Goal: Information Seeking & Learning: Learn about a topic

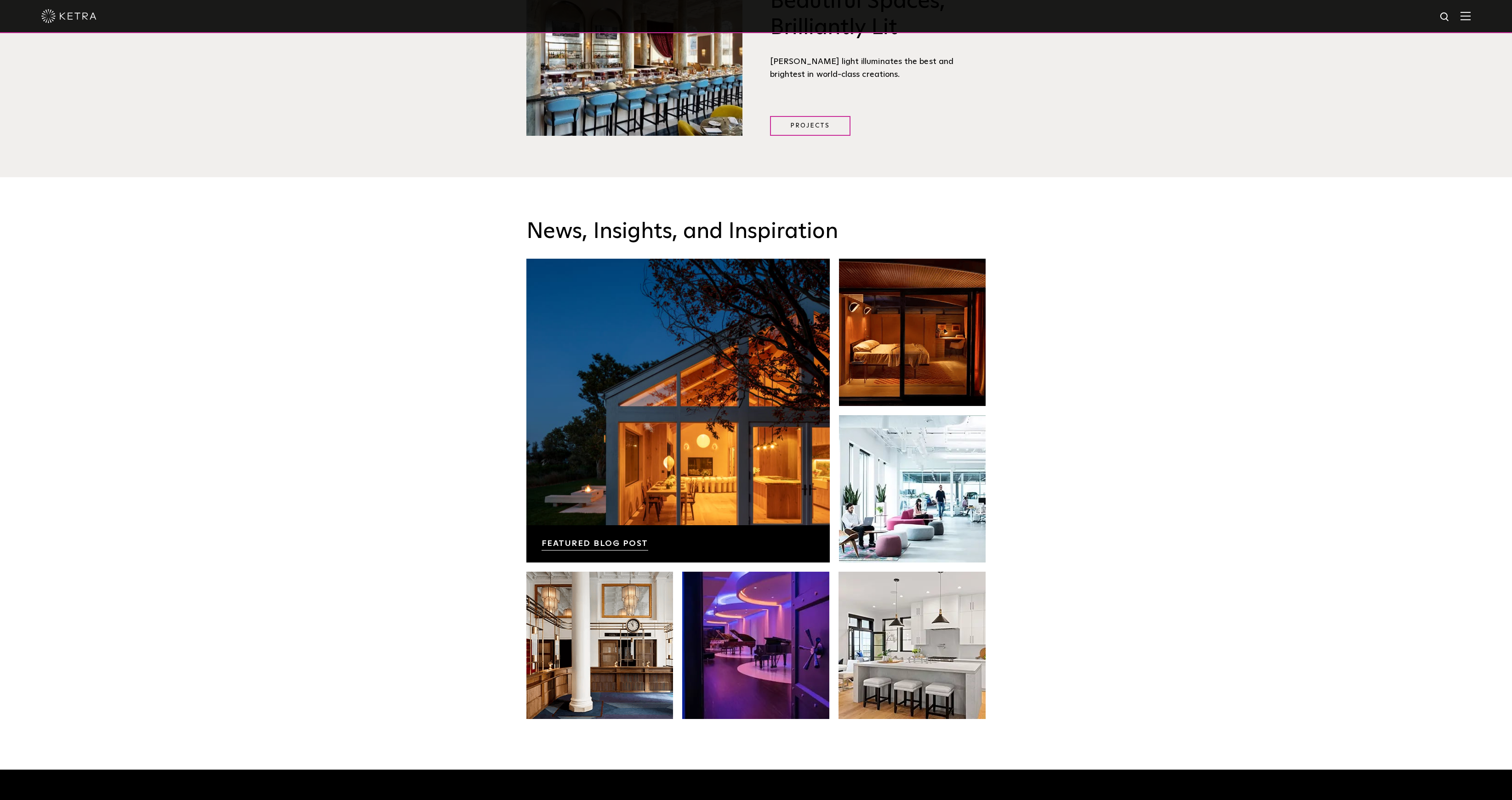
scroll to position [1689, 0]
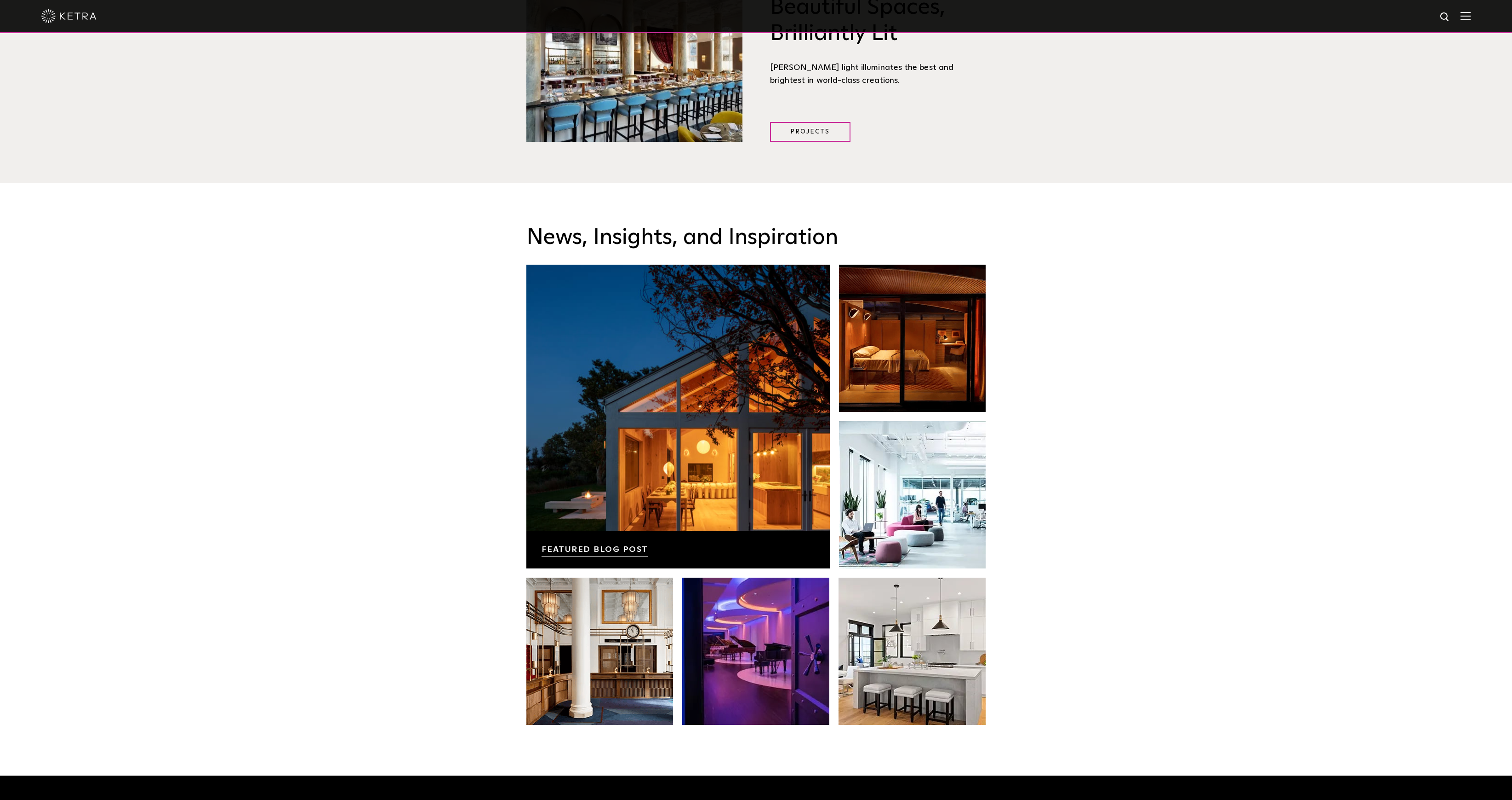
click at [1169, 554] on div "News, Insights, and Inspiration Lutron Releases First-Ever Lighting Trend Repor…" at bounding box center [756, 479] width 1512 height 592
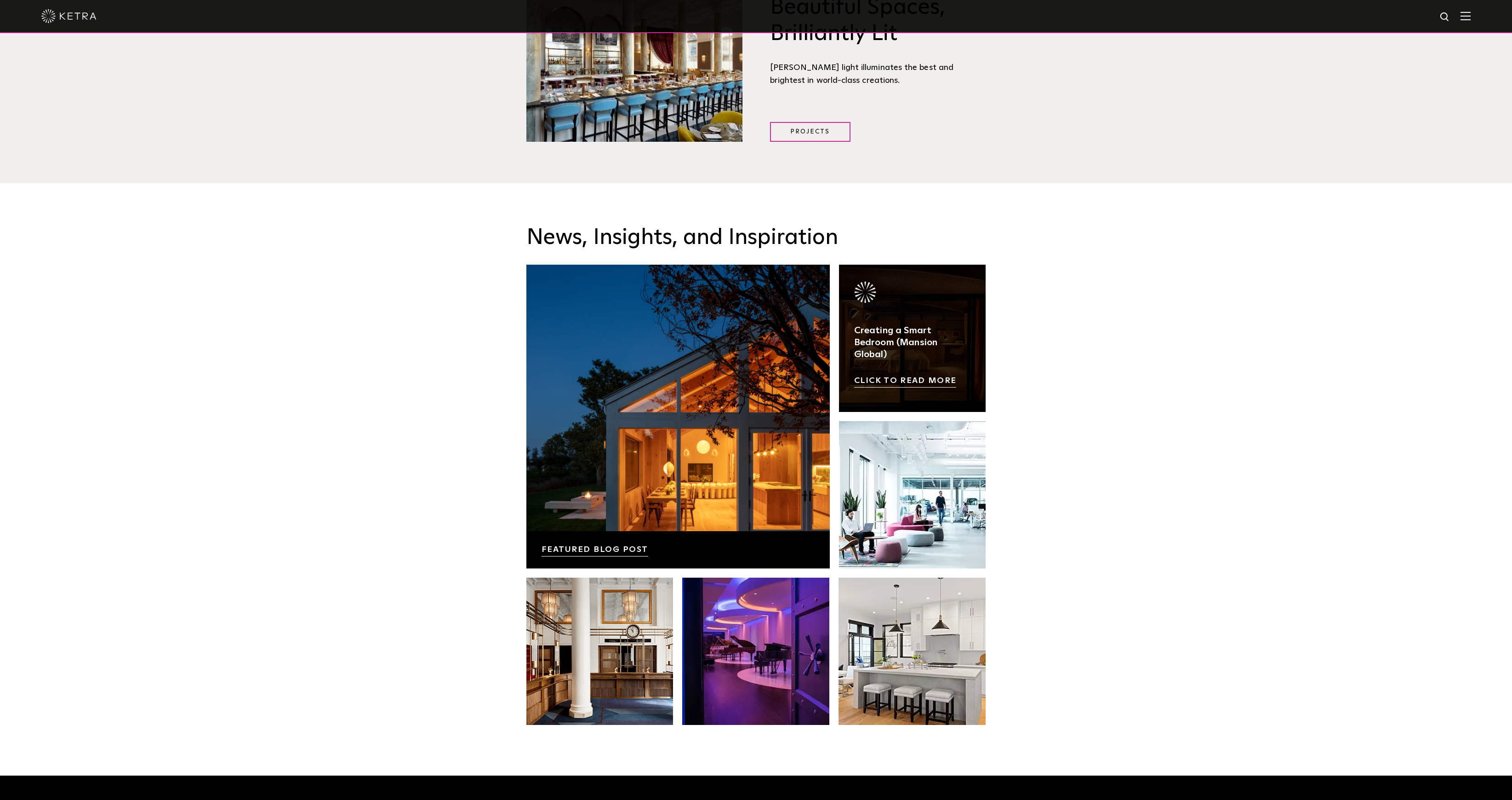
click at [888, 352] on link at bounding box center [913, 338] width 147 height 147
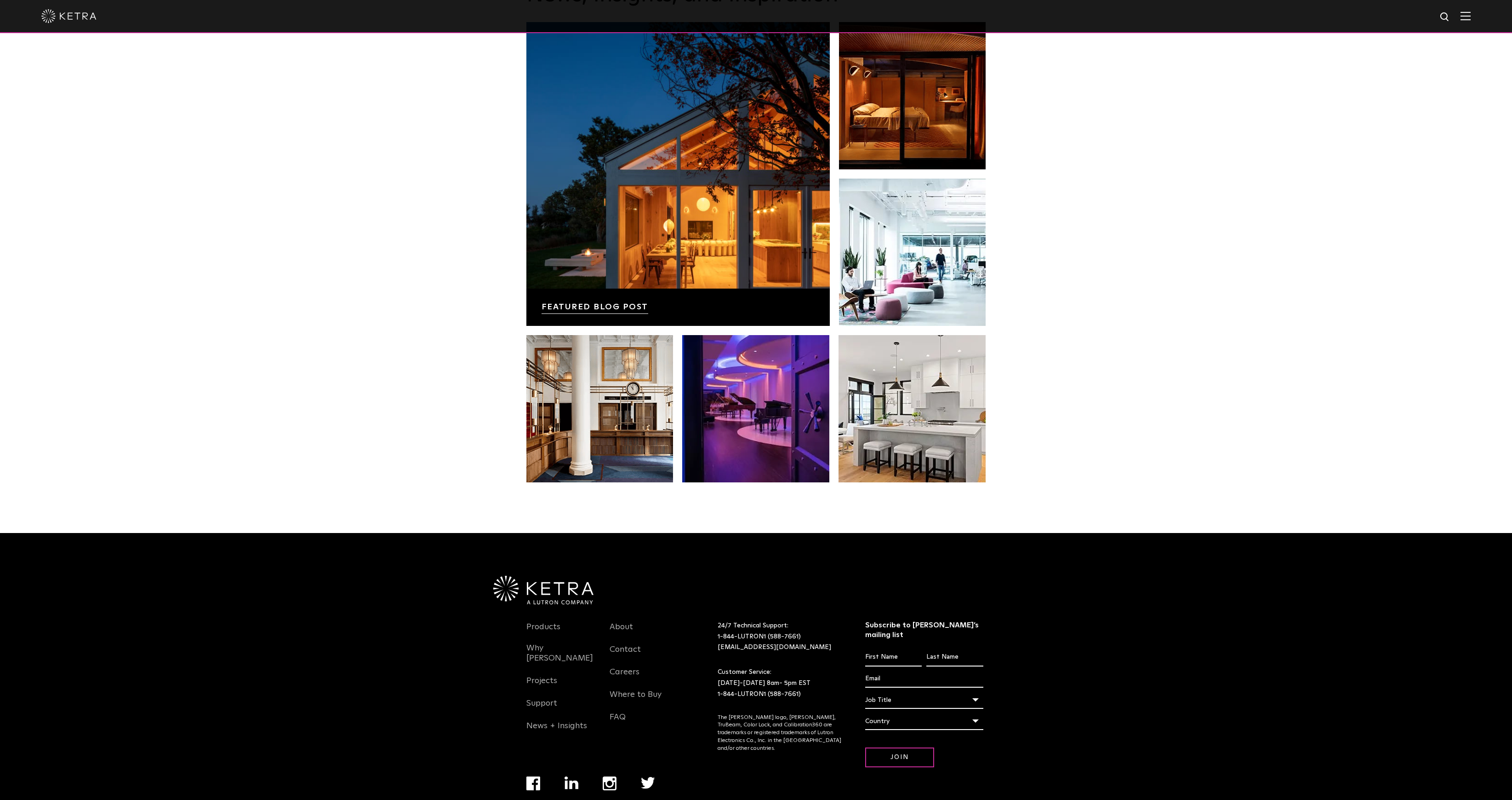
scroll to position [1630, 0]
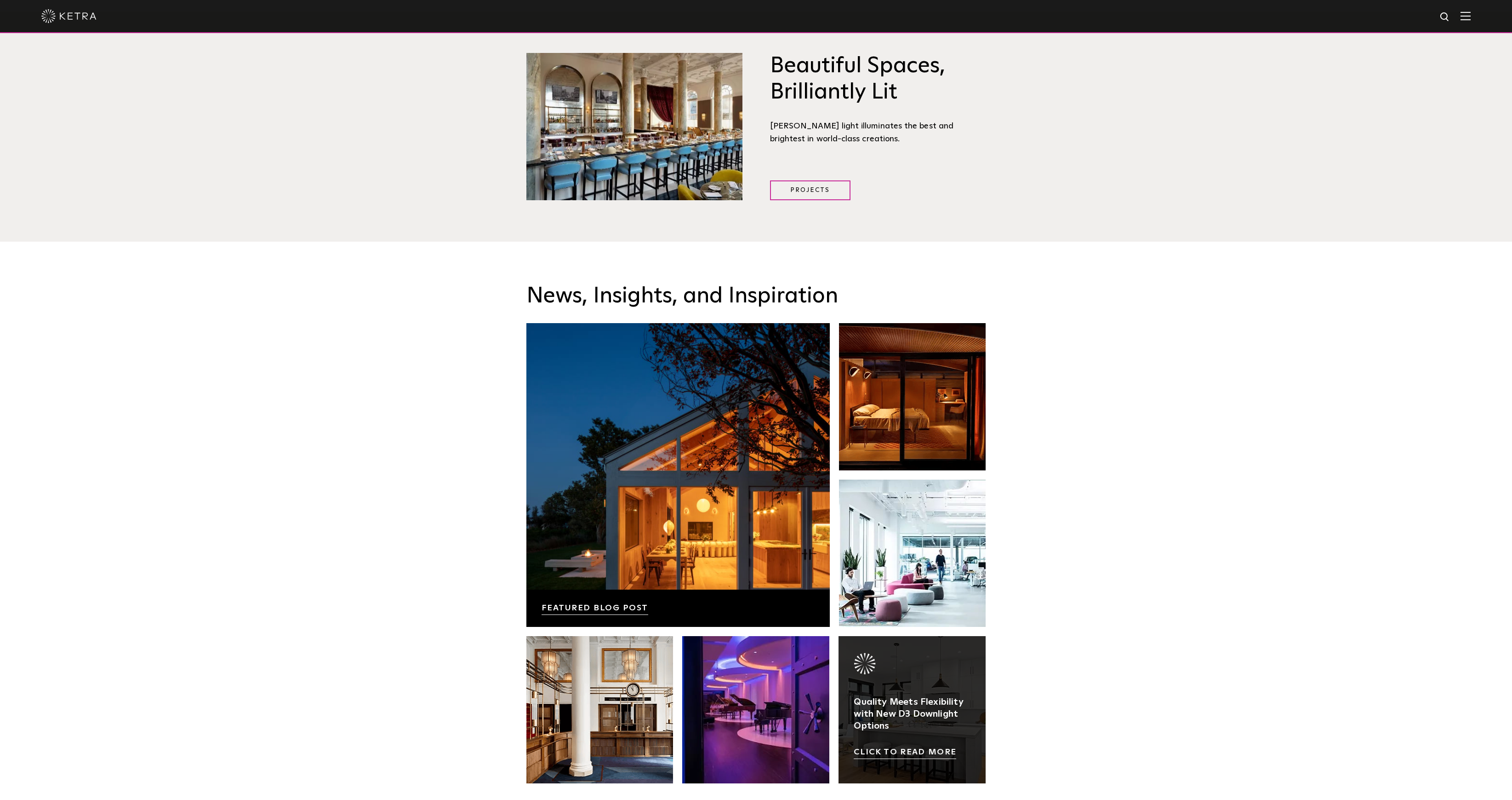
click at [932, 656] on link at bounding box center [912, 710] width 147 height 147
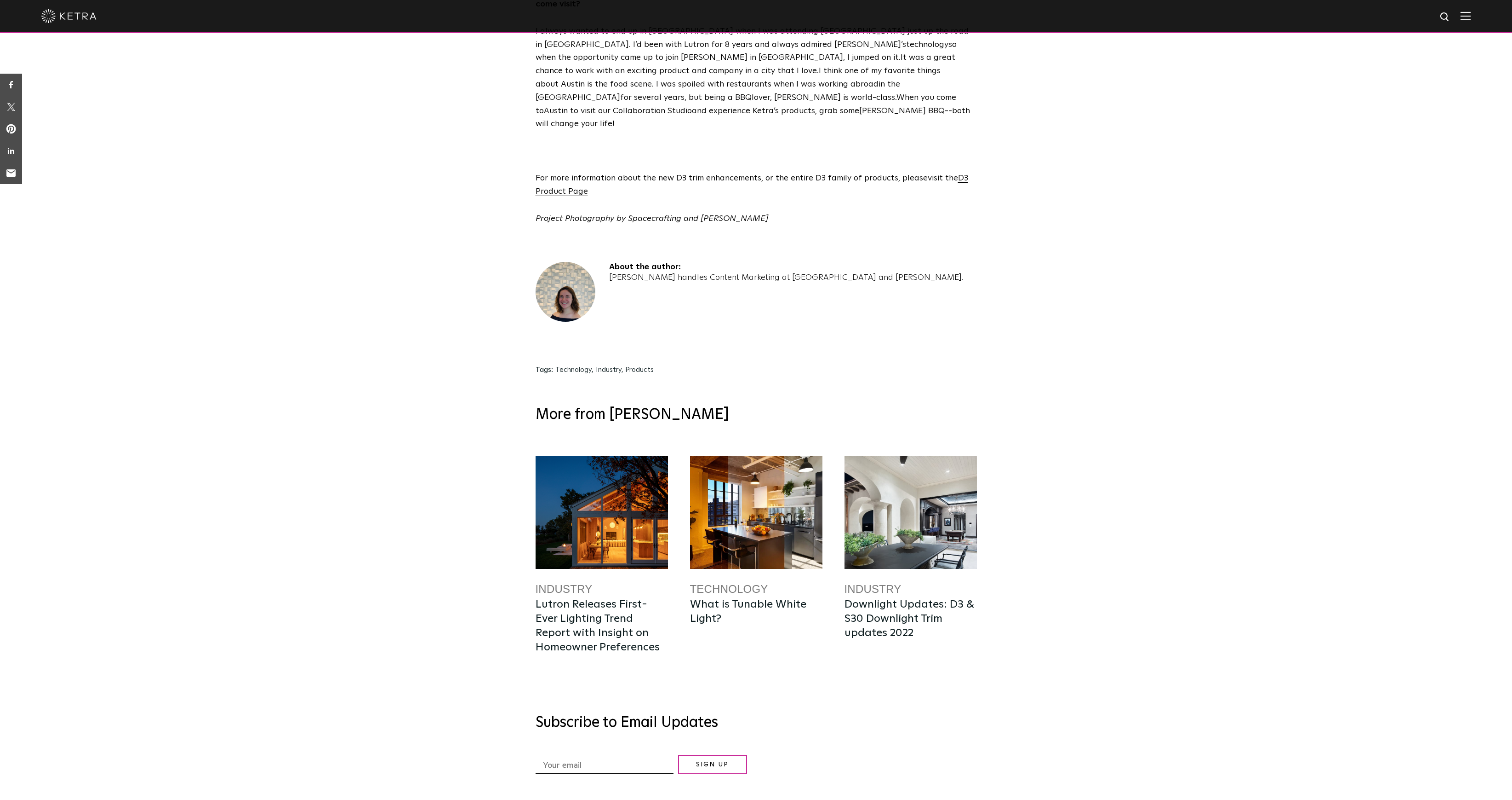
scroll to position [1808, 0]
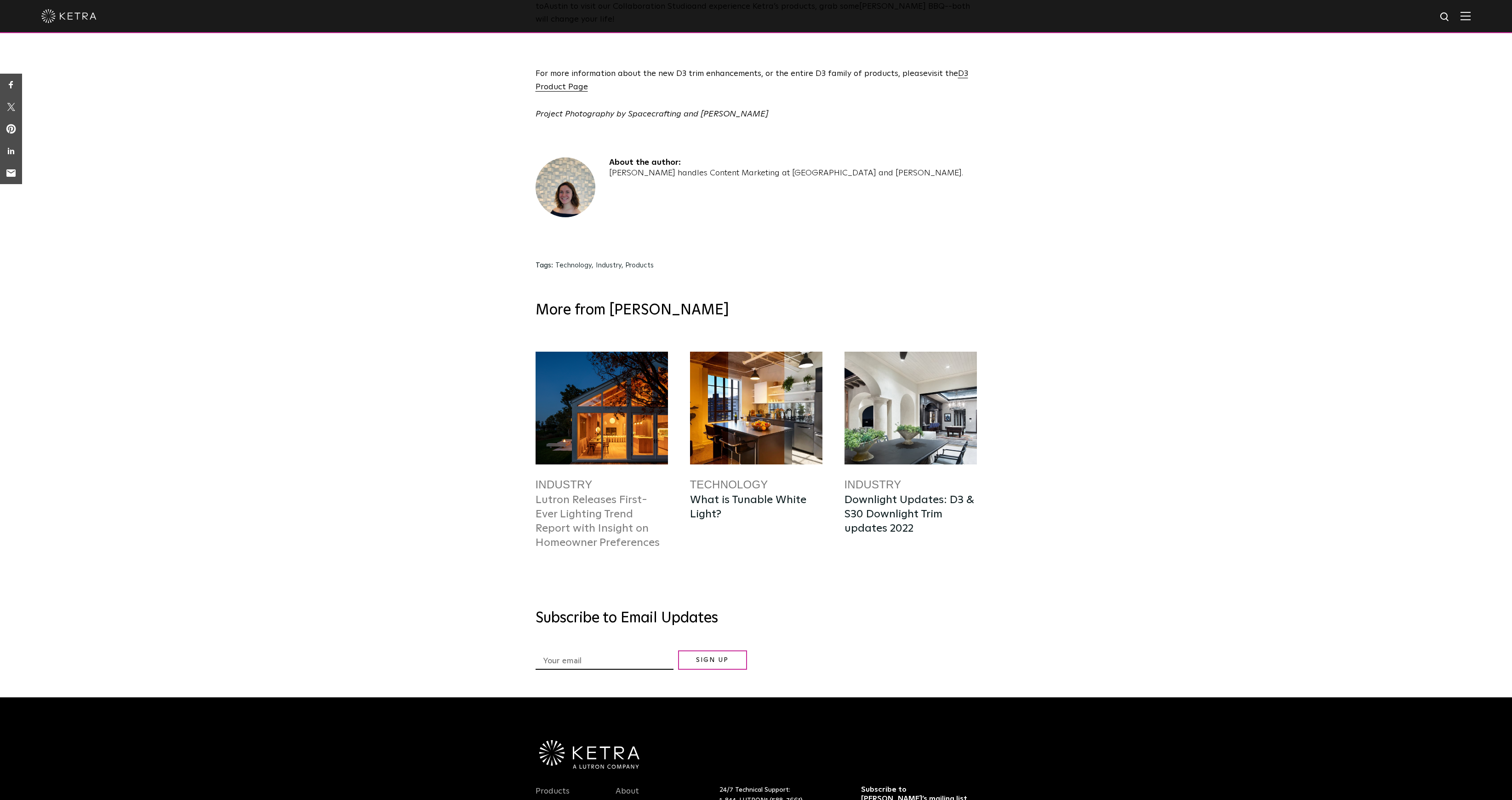
click at [582, 495] on link "Lutron Releases First-Ever Lighting Trend Report with Insight on Homeowner Pref…" at bounding box center [598, 522] width 124 height 54
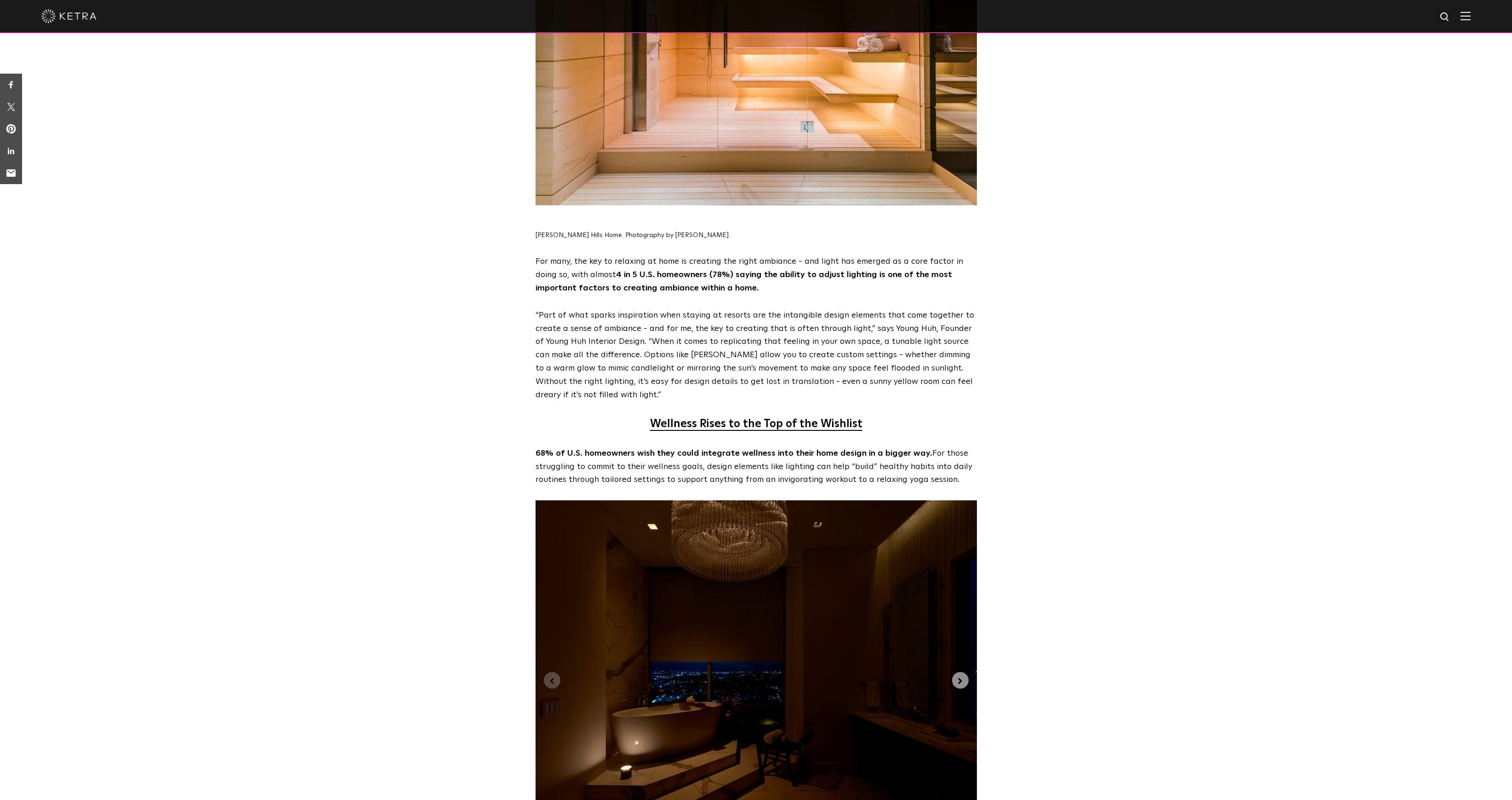
scroll to position [1888, 0]
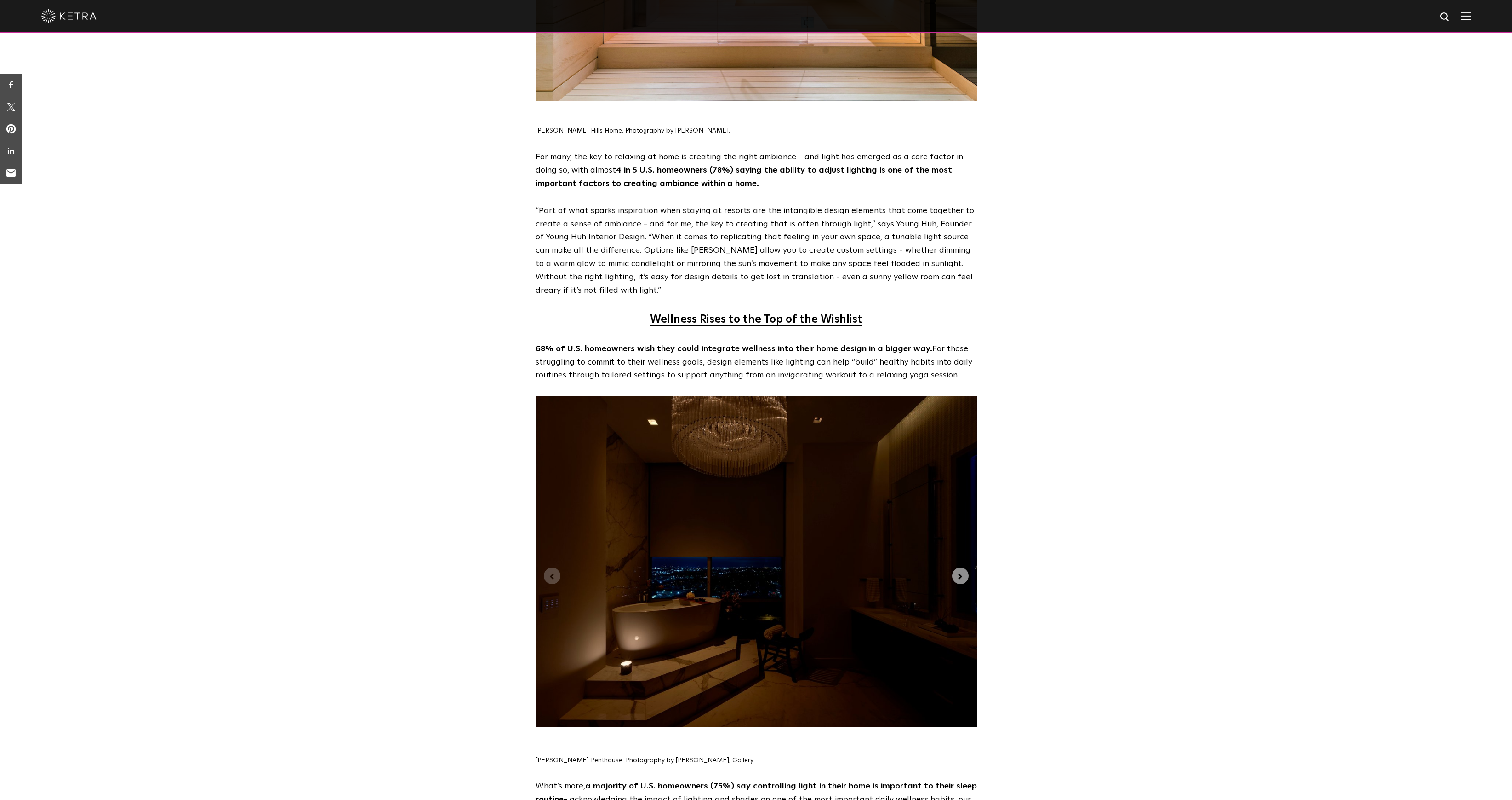
click at [953, 496] on img "1 of 3" at bounding box center [756, 561] width 441 height 332
click at [956, 571] on icon "Next slide" at bounding box center [961, 576] width 10 height 10
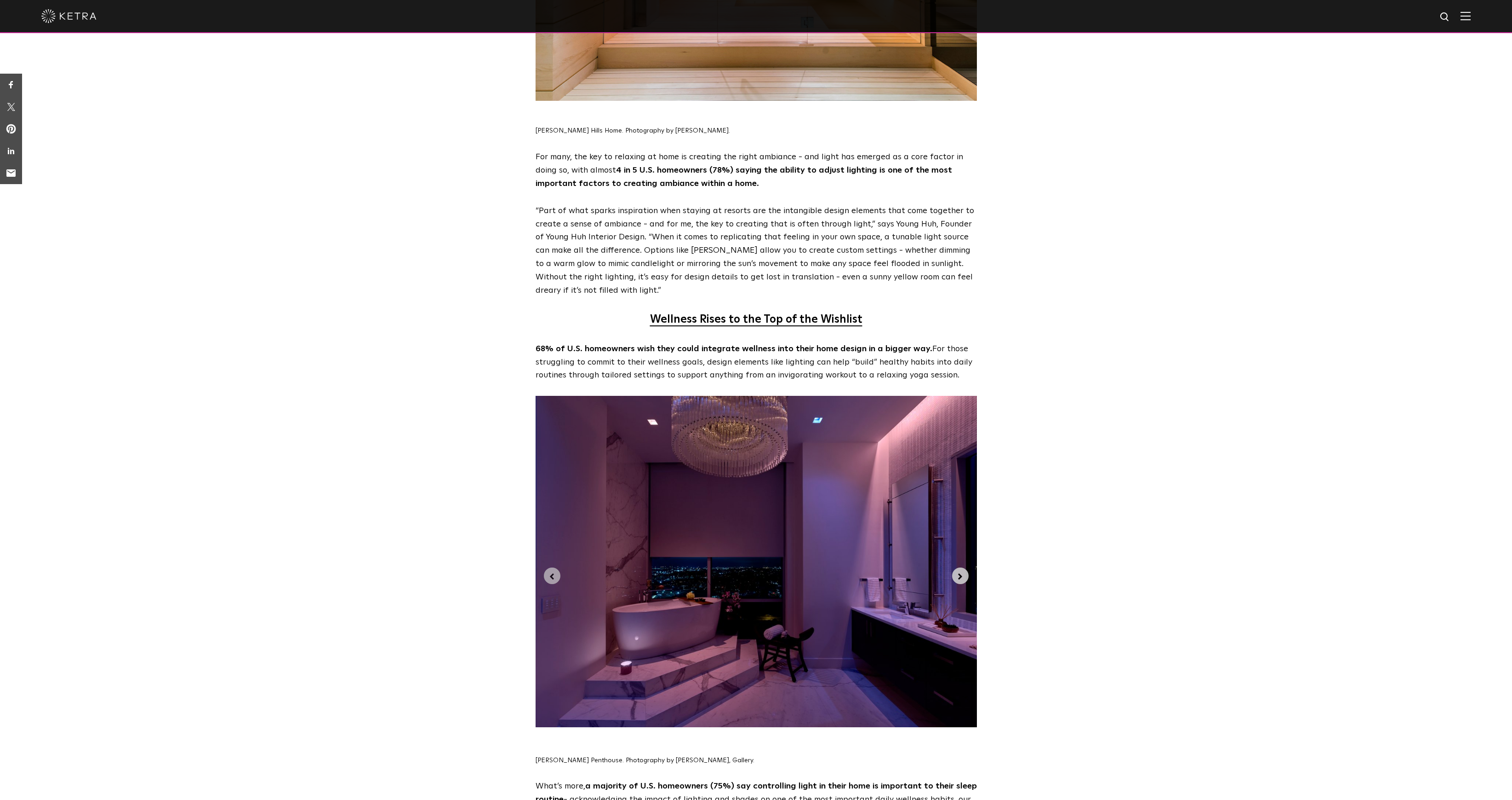
click at [956, 571] on icon "Next slide" at bounding box center [961, 576] width 10 height 10
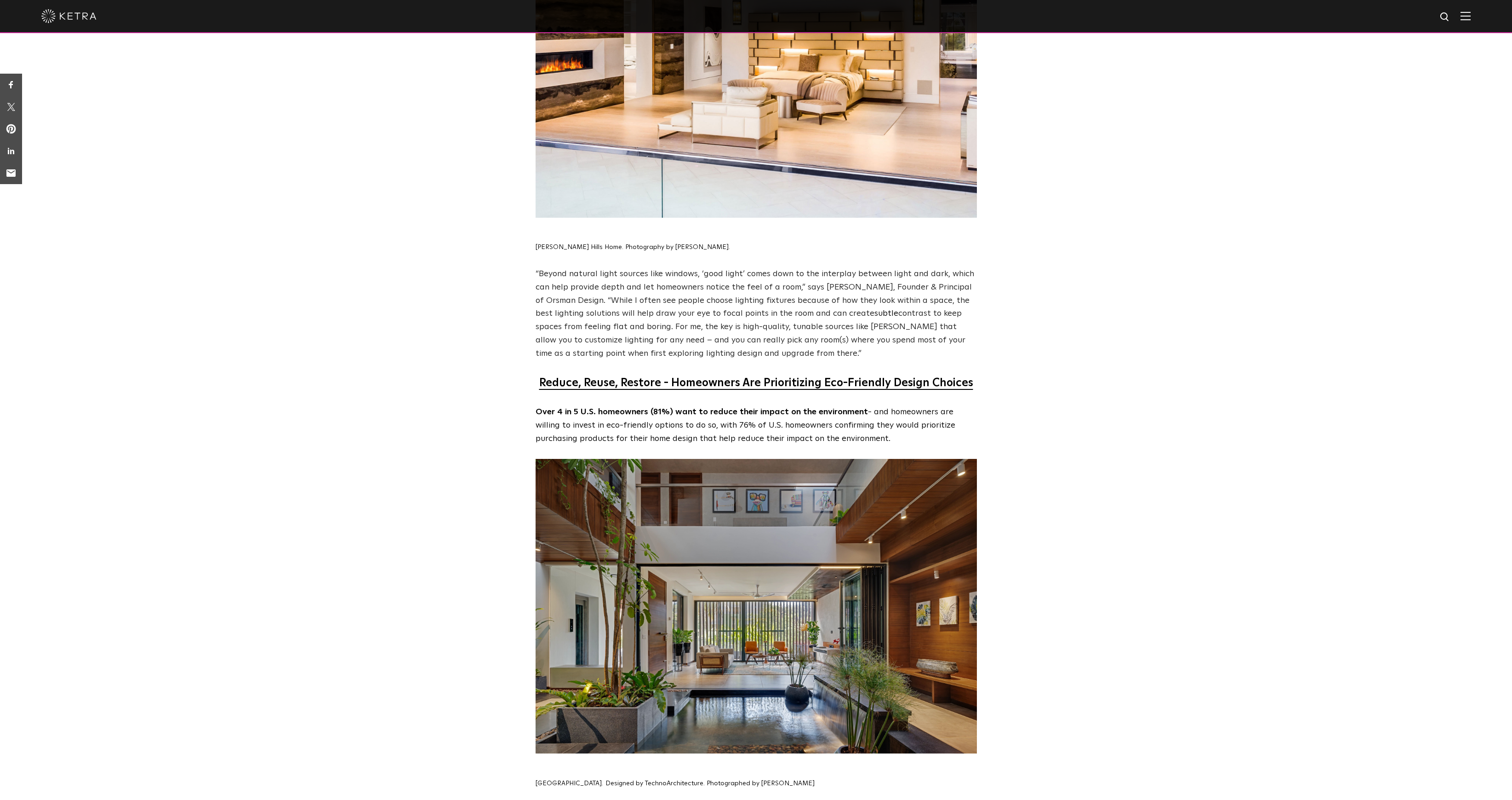
scroll to position [3716, 0]
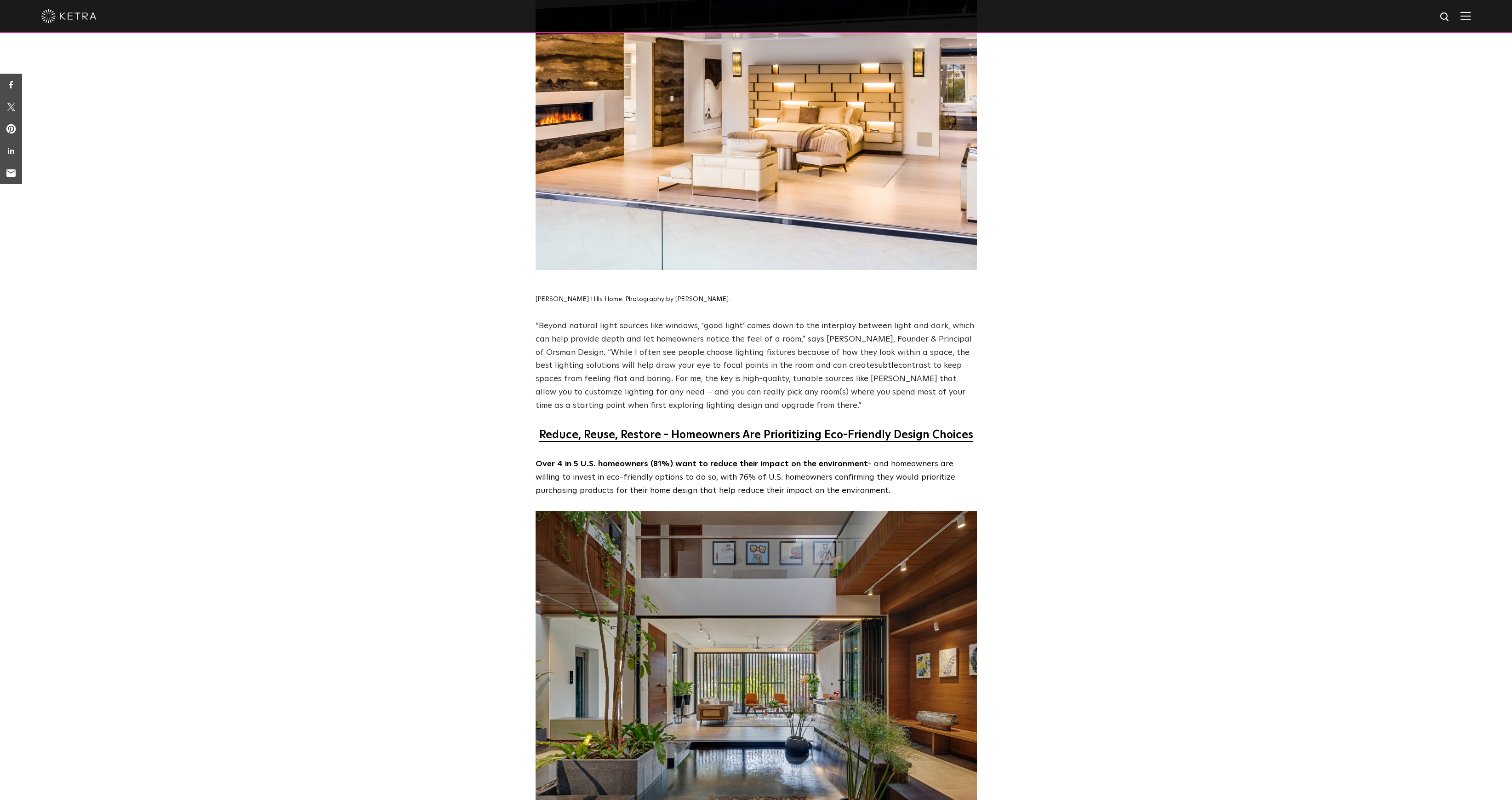
click at [74, 15] on img at bounding box center [69, 16] width 55 height 14
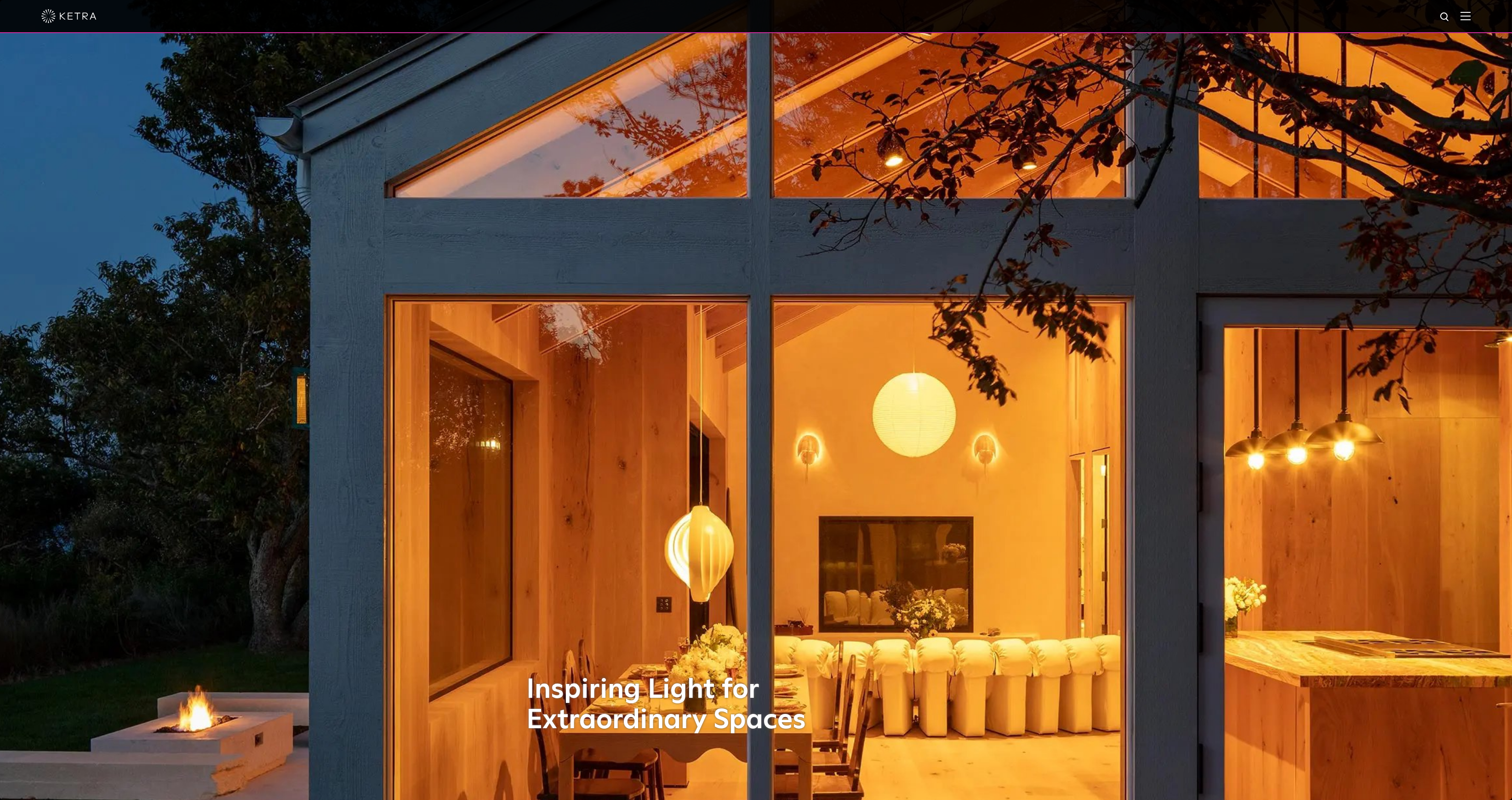
click at [1468, 16] on img at bounding box center [1465, 16] width 10 height 9
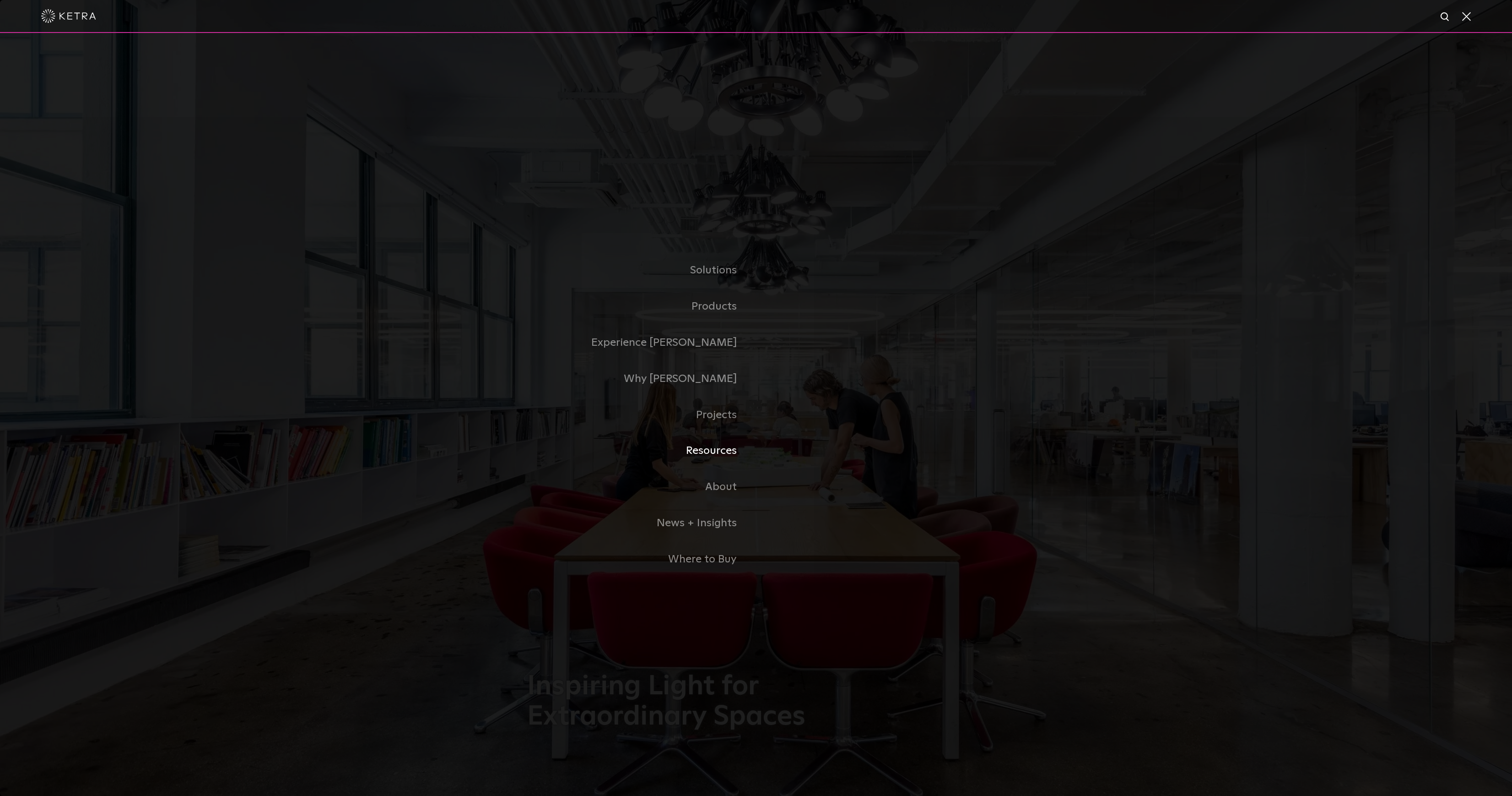
click at [702, 449] on link "Resources" at bounding box center [641, 450] width 229 height 36
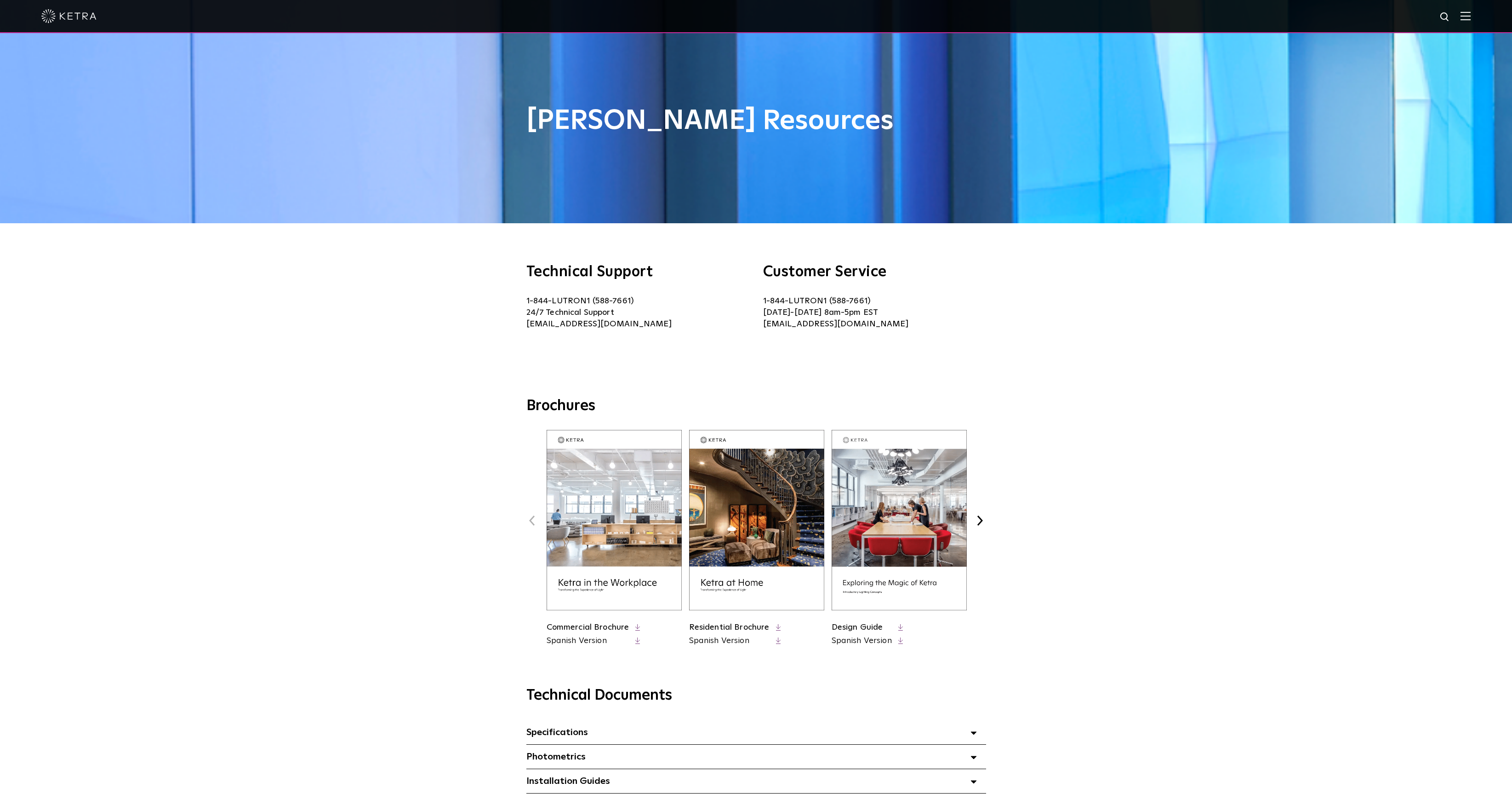
click at [866, 625] on link "Design Guide" at bounding box center [857, 626] width 51 height 9
